Goal: Transaction & Acquisition: Purchase product/service

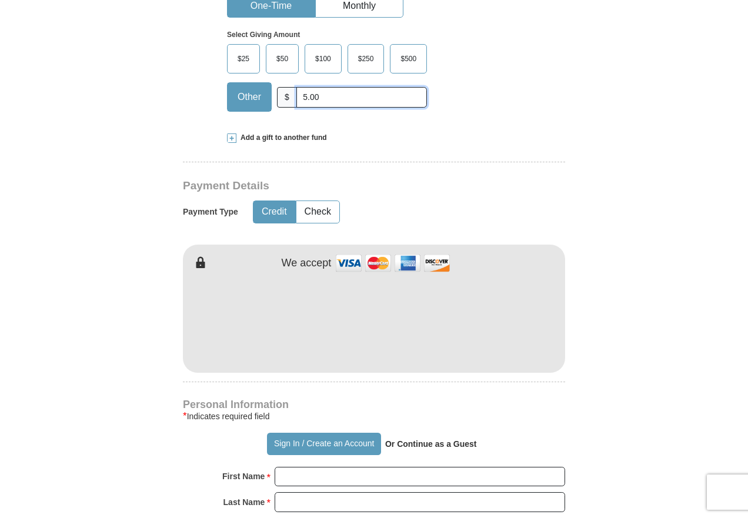
type input "5.00"
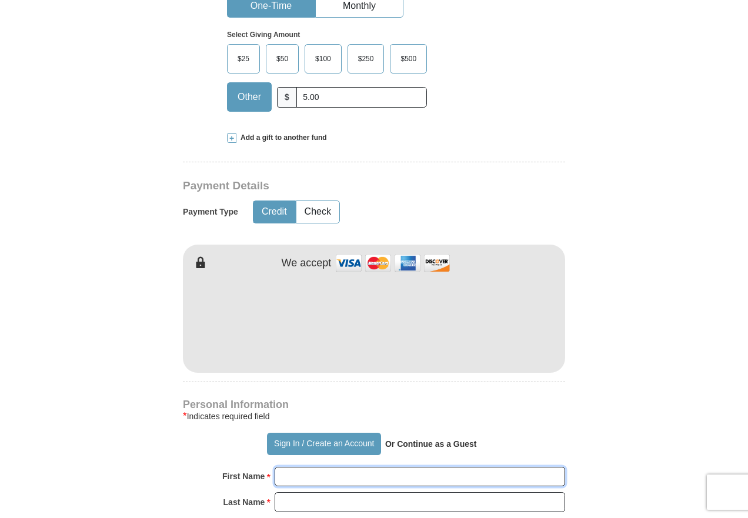
type input "Jessie"
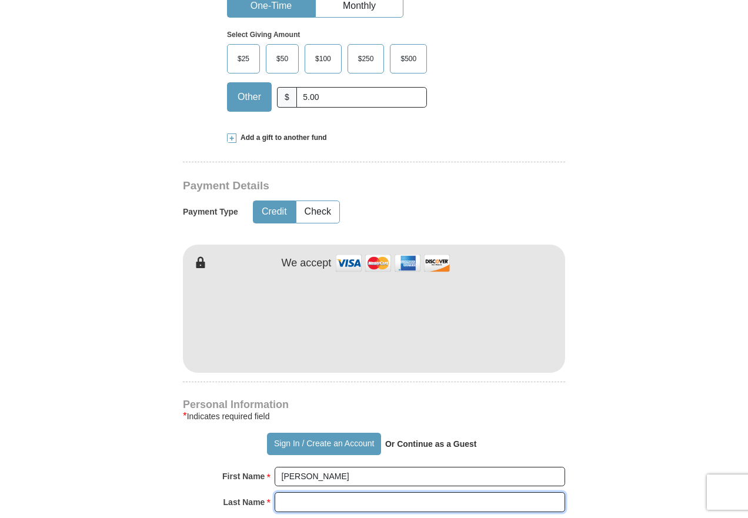
type input "Wilson"
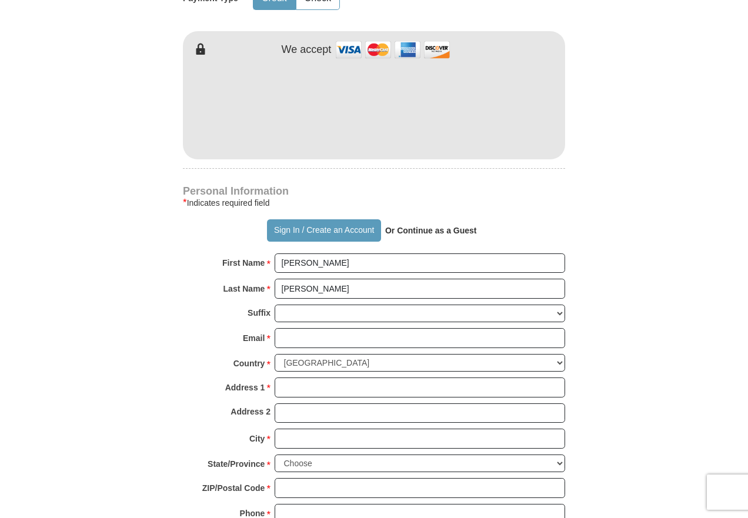
scroll to position [718, 0]
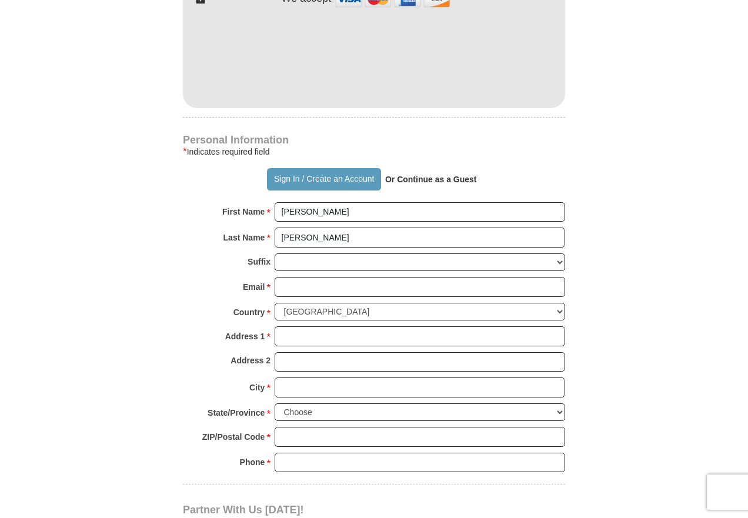
click at [366, 253] on div "Suffix Jr Sr I II III IV V VI" at bounding box center [374, 265] width 382 height 24
click at [343, 277] on input "Email *" at bounding box center [420, 287] width 290 height 20
type input "wilson6455@bellsouth.net"
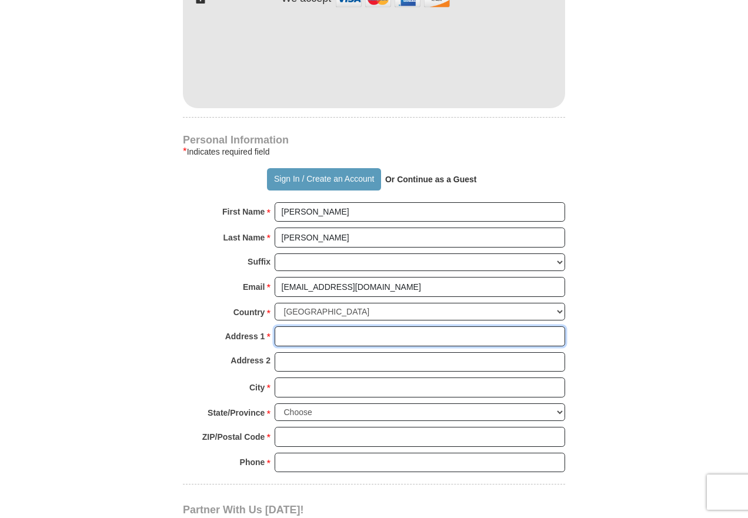
type input "381 Sun Valley Circle"
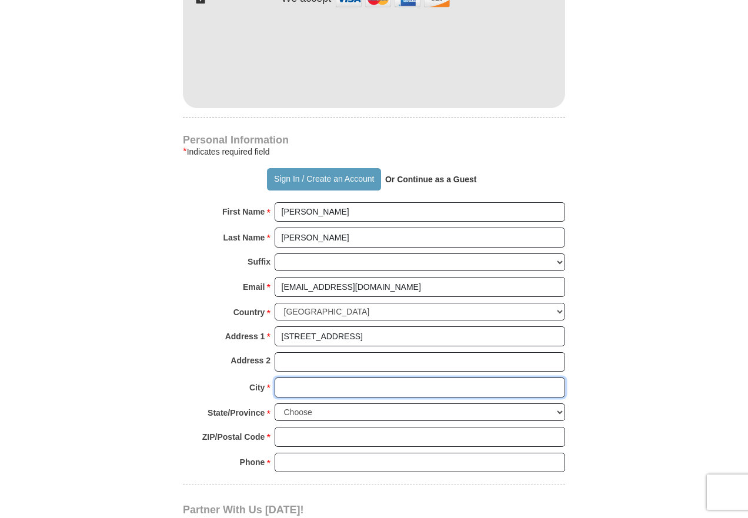
type input "Birmingham"
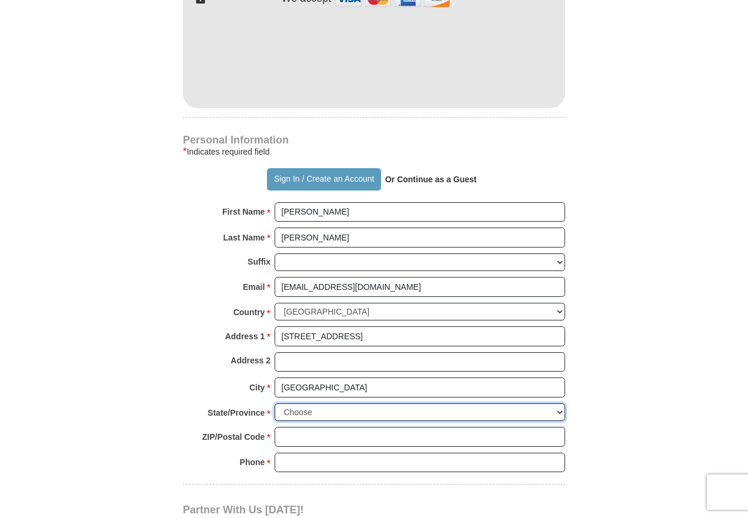
select select "AL"
type input "35215"
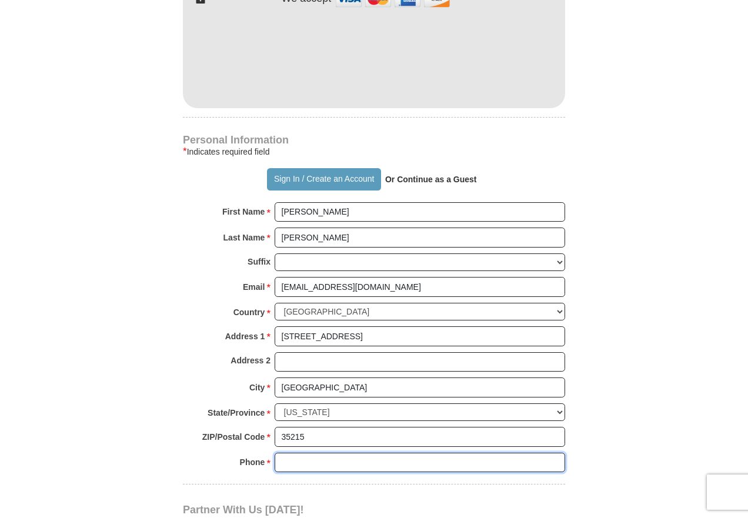
type input "2058547969"
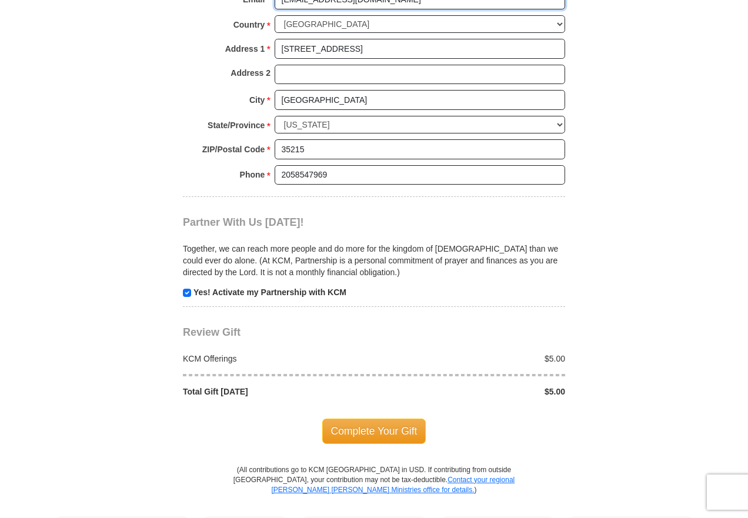
scroll to position [1020, 0]
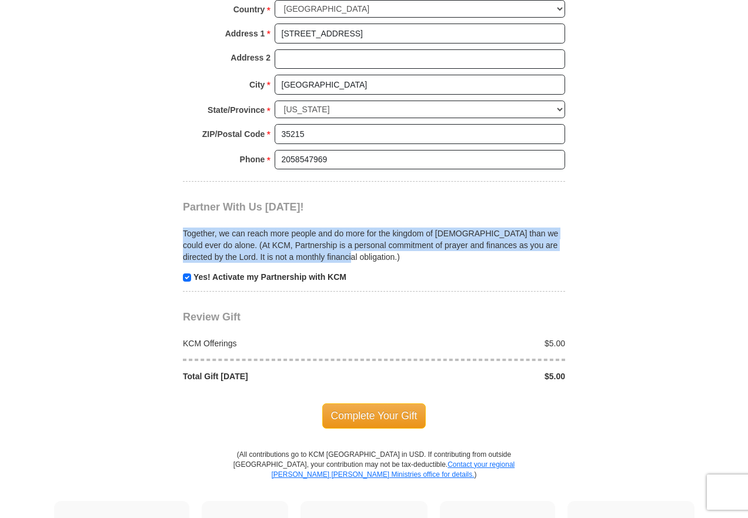
drag, startPoint x: 745, startPoint y: 194, endPoint x: 739, endPoint y: 162, distance: 32.2
click at [739, 162] on body "Sign In Already have an account? Sign in for faster giving. Don't have an accou…" at bounding box center [374, 122] width 748 height 2284
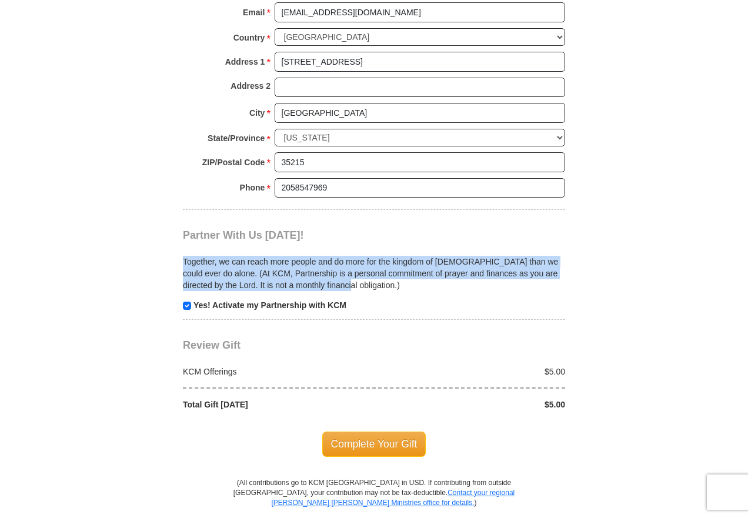
scroll to position [1085, 0]
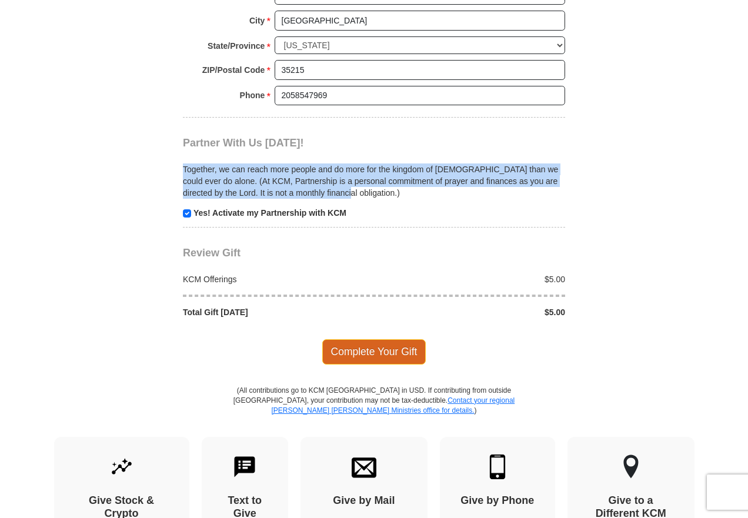
click at [383, 339] on span "Complete Your Gift" at bounding box center [374, 351] width 104 height 25
